Goal: Obtain resource: Download file/media

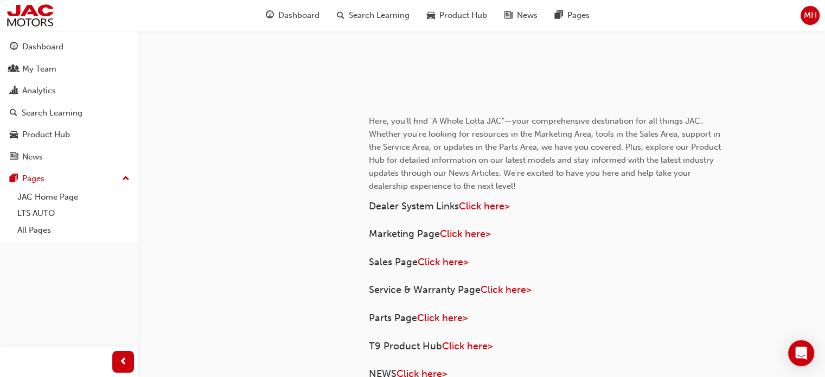
scroll to position [488, 0]
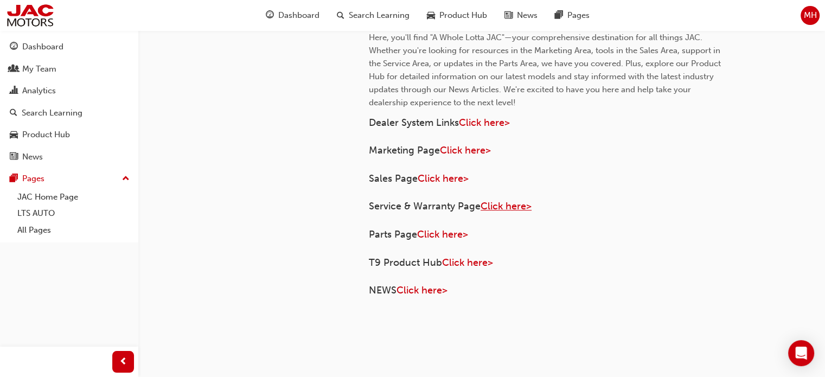
click at [506, 206] on span "Click here>" at bounding box center [506, 206] width 51 height 12
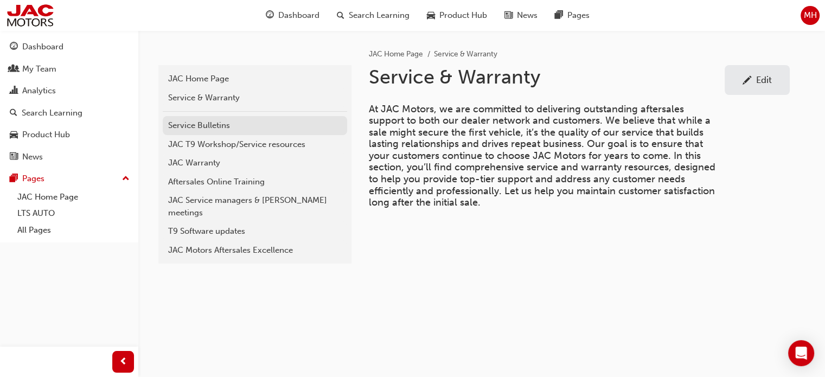
click at [202, 124] on div "Service Bulletins" at bounding box center [255, 125] width 174 height 12
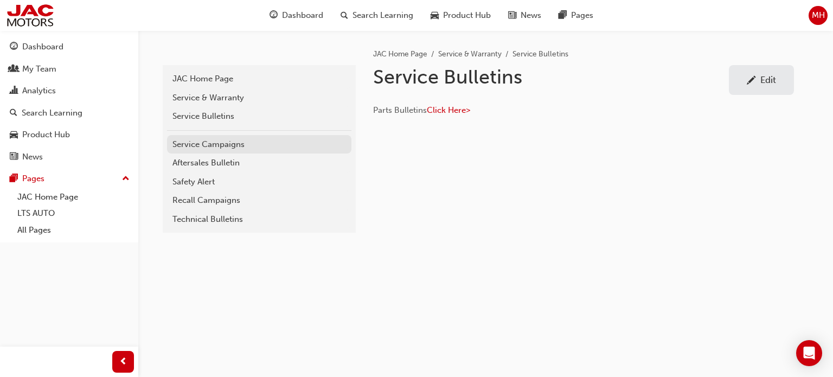
click at [202, 144] on div "Service Campaigns" at bounding box center [259, 144] width 174 height 12
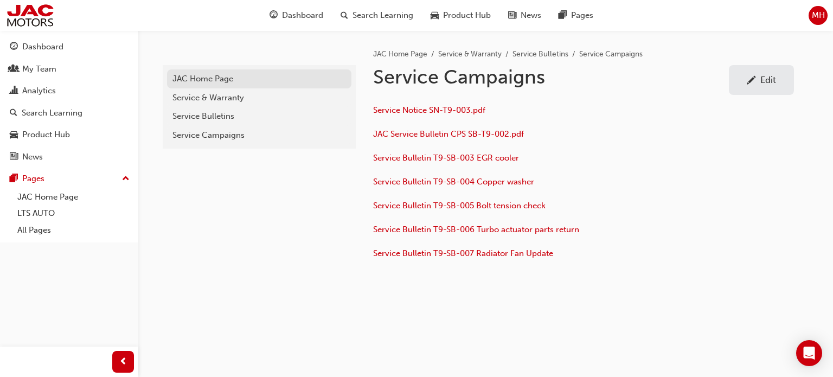
click at [194, 74] on div "JAC Home Page" at bounding box center [259, 79] width 174 height 12
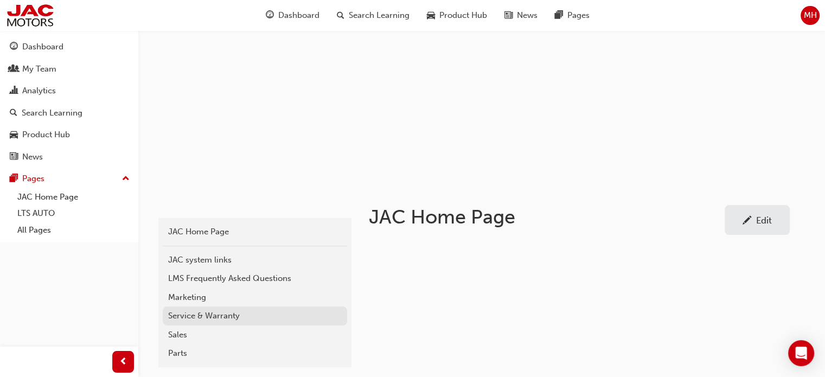
scroll to position [163, 0]
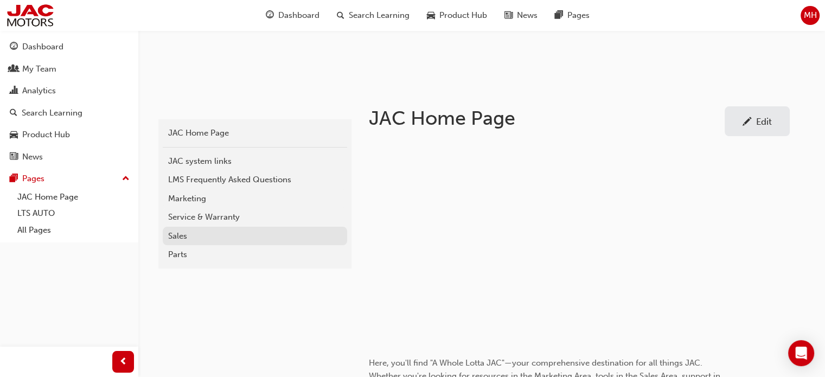
click at [191, 229] on link "Sales" at bounding box center [255, 236] width 184 height 19
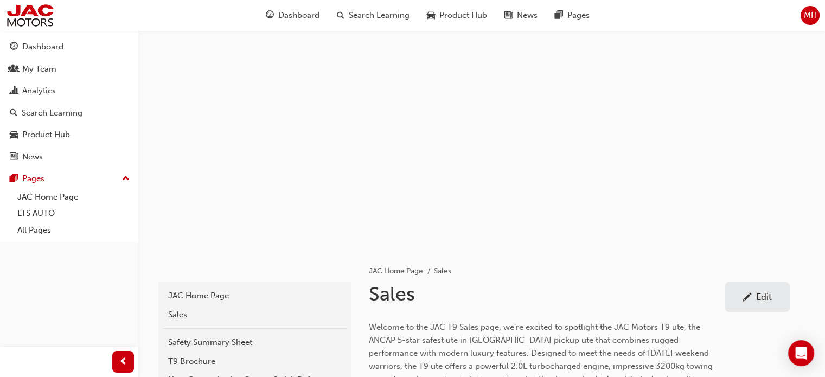
scroll to position [271, 0]
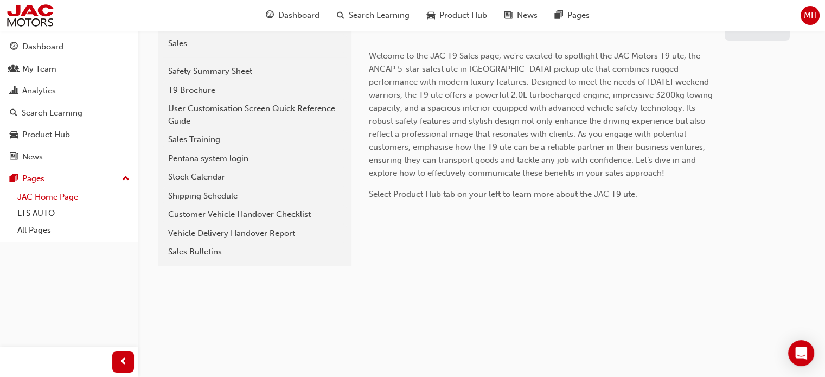
click at [43, 194] on link "JAC Home Page" at bounding box center [73, 197] width 121 height 17
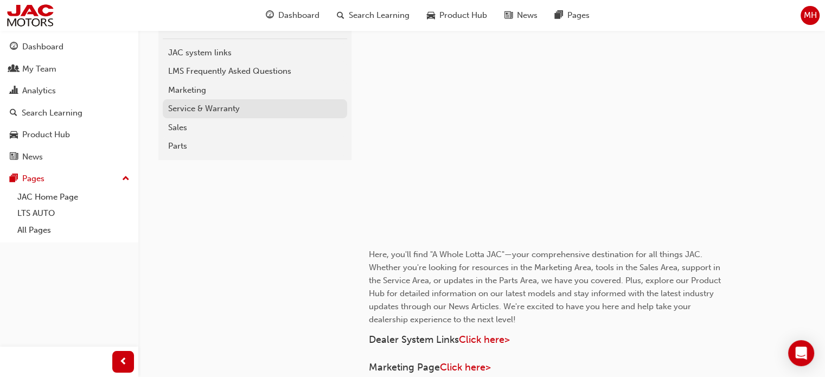
click at [213, 110] on div "Service & Warranty" at bounding box center [255, 109] width 174 height 12
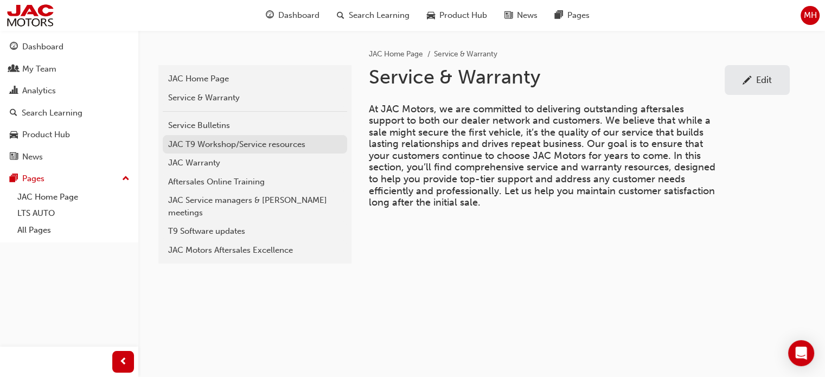
click at [191, 143] on div "JAC T9 Workshop/Service resources" at bounding box center [255, 144] width 174 height 12
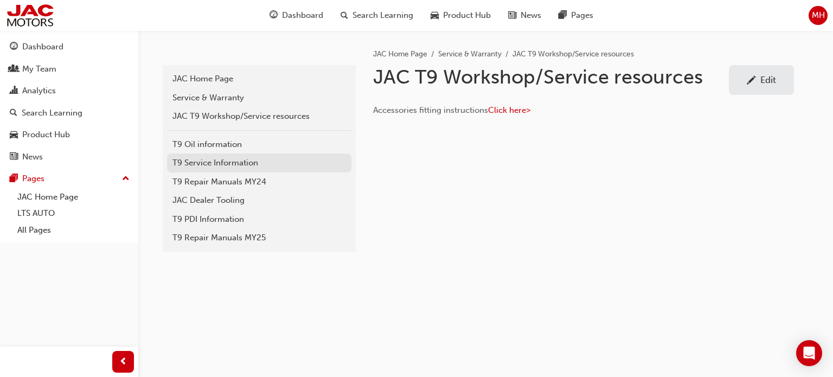
click at [210, 157] on div "T9 Service Information" at bounding box center [259, 163] width 174 height 12
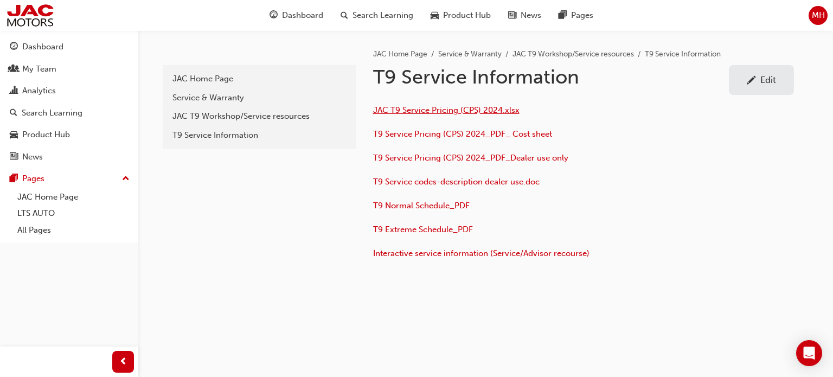
click at [450, 108] on span "JAC T9 Service Pricing (CPS) 2024.xlsx" at bounding box center [446, 110] width 146 height 10
